Goal: Information Seeking & Learning: Learn about a topic

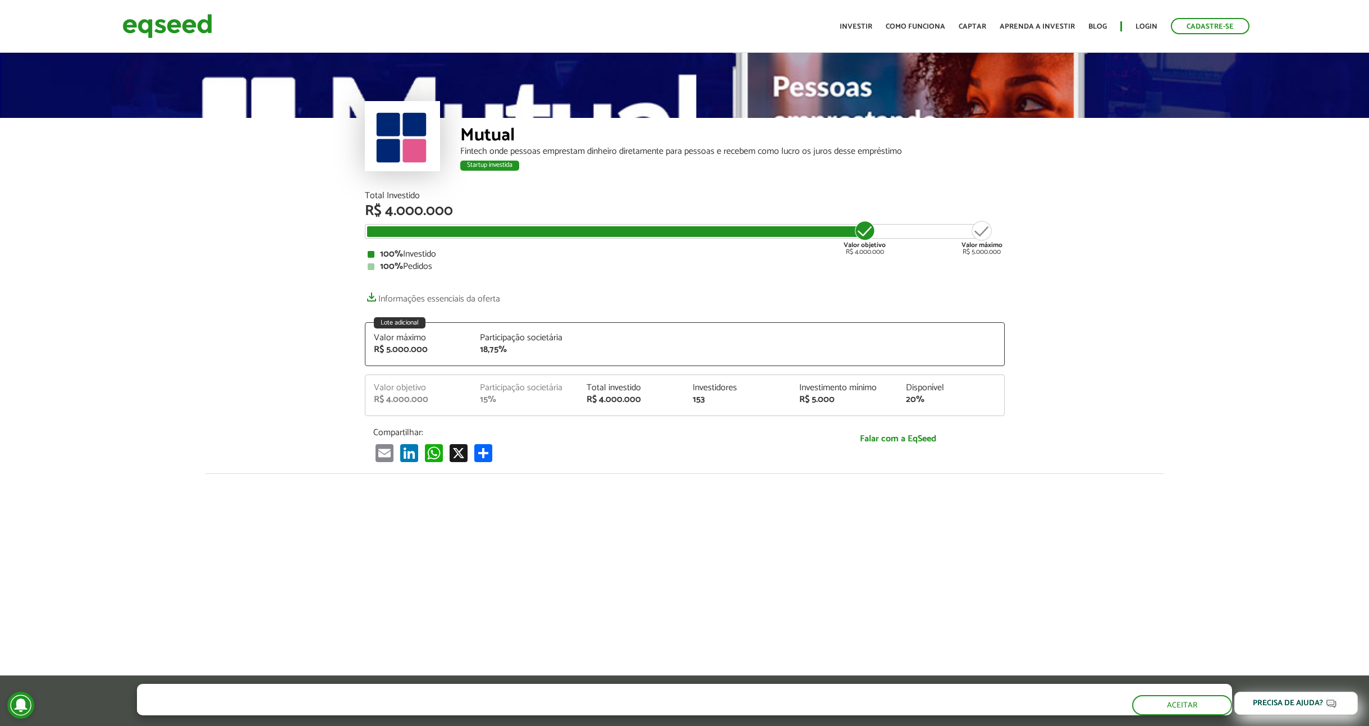
click at [1221, 159] on div "Mutual Fintech onde pessoas emprestam dinheiro diretamente para pessoas e receb…" at bounding box center [684, 121] width 1369 height 141
click at [1214, 153] on div "Mutual Fintech onde pessoas emprestam dinheiro diretamente para pessoas e receb…" at bounding box center [684, 121] width 1369 height 141
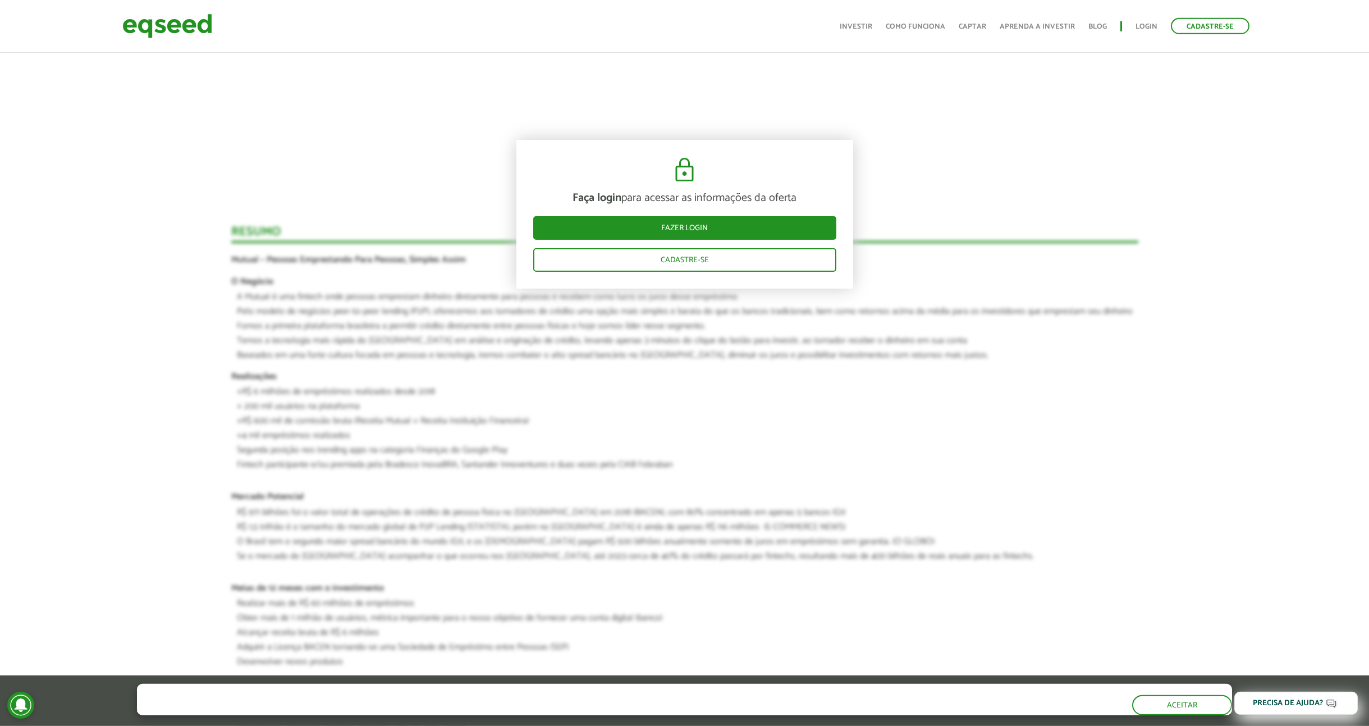
scroll to position [852, 0]
